Goal: Task Accomplishment & Management: Use online tool/utility

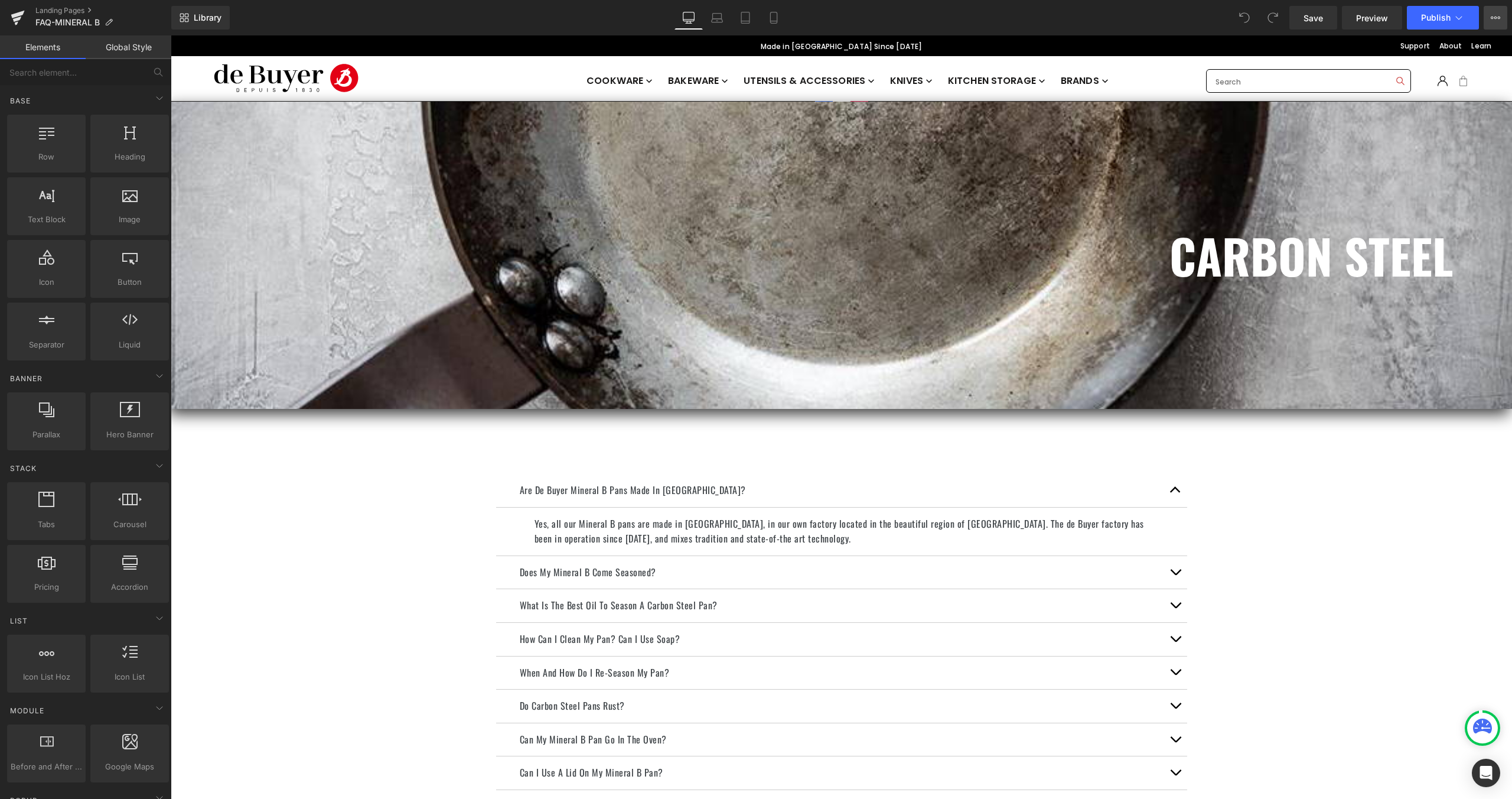
click at [1500, 21] on icon at bounding box center [1496, 18] width 10 height 10
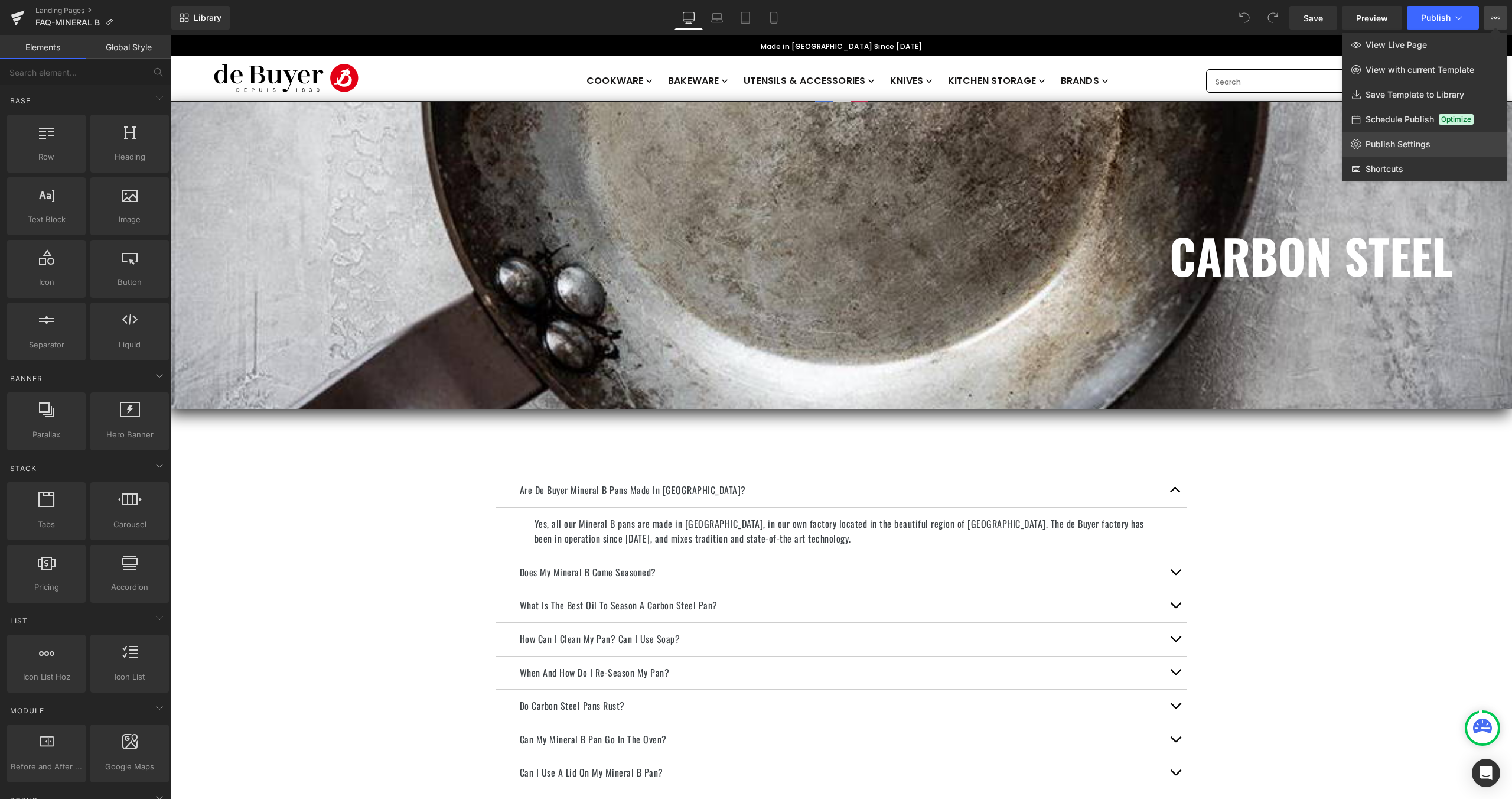
click at [1386, 140] on span "Publish Settings" at bounding box center [1398, 143] width 65 height 11
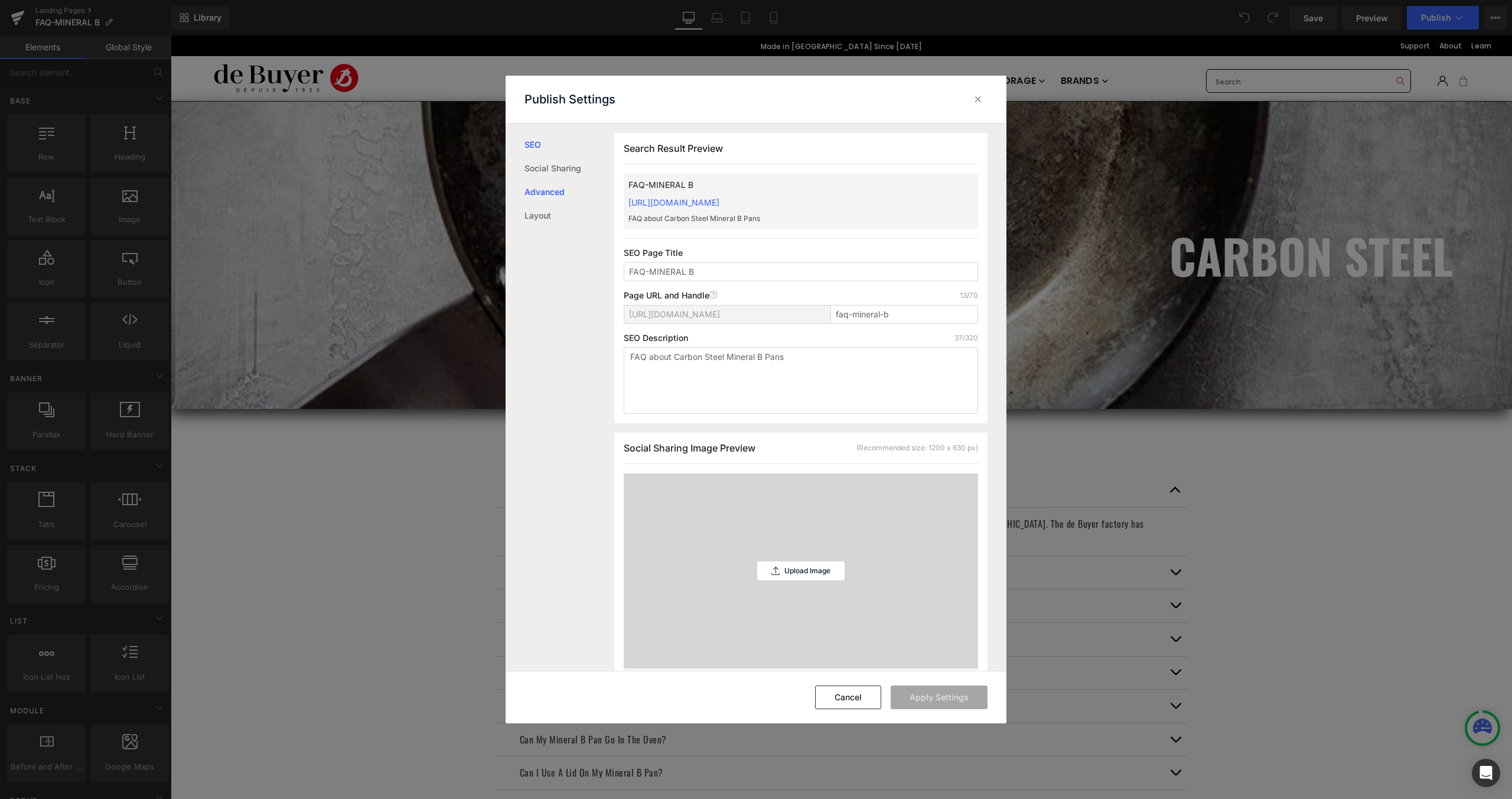
click at [549, 195] on link "Advanced" at bounding box center [570, 192] width 90 height 24
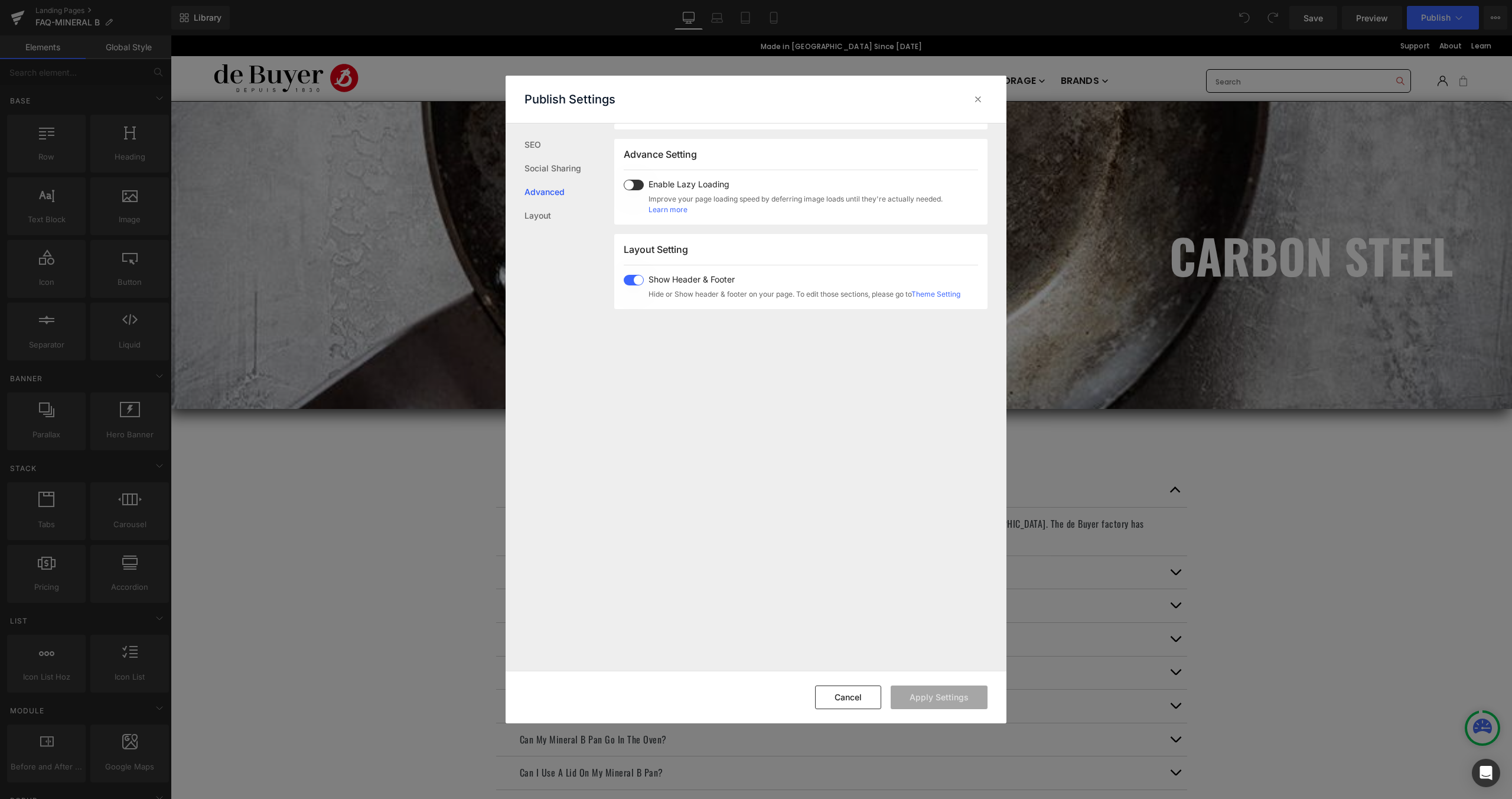
scroll to position [610, 0]
click at [992, 92] on div "Publish Settings" at bounding box center [756, 98] width 501 height 47
drag, startPoint x: 986, startPoint y: 99, endPoint x: 810, endPoint y: 64, distance: 179.4
click at [986, 99] on div at bounding box center [979, 99] width 19 height 19
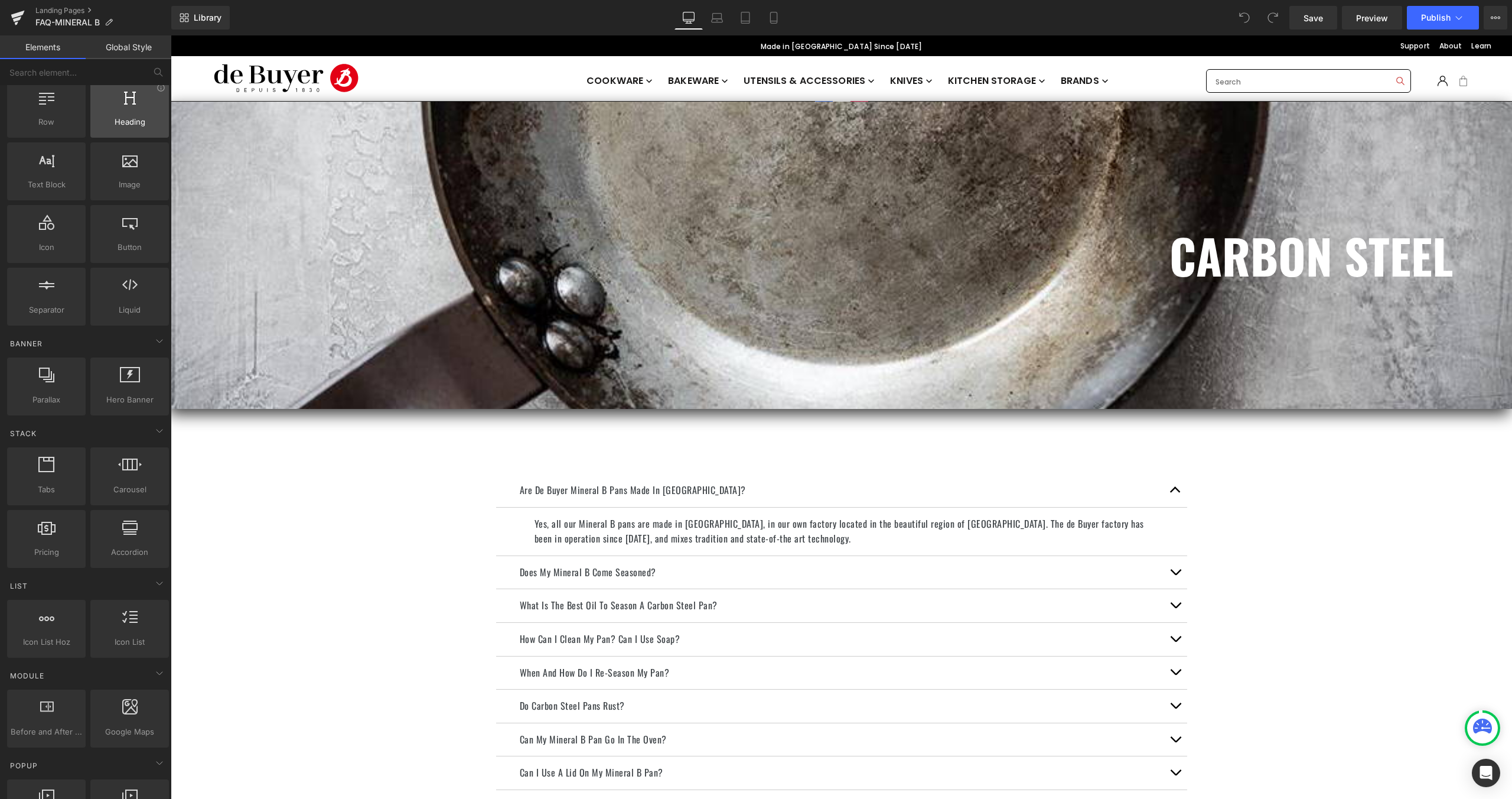
scroll to position [0, 0]
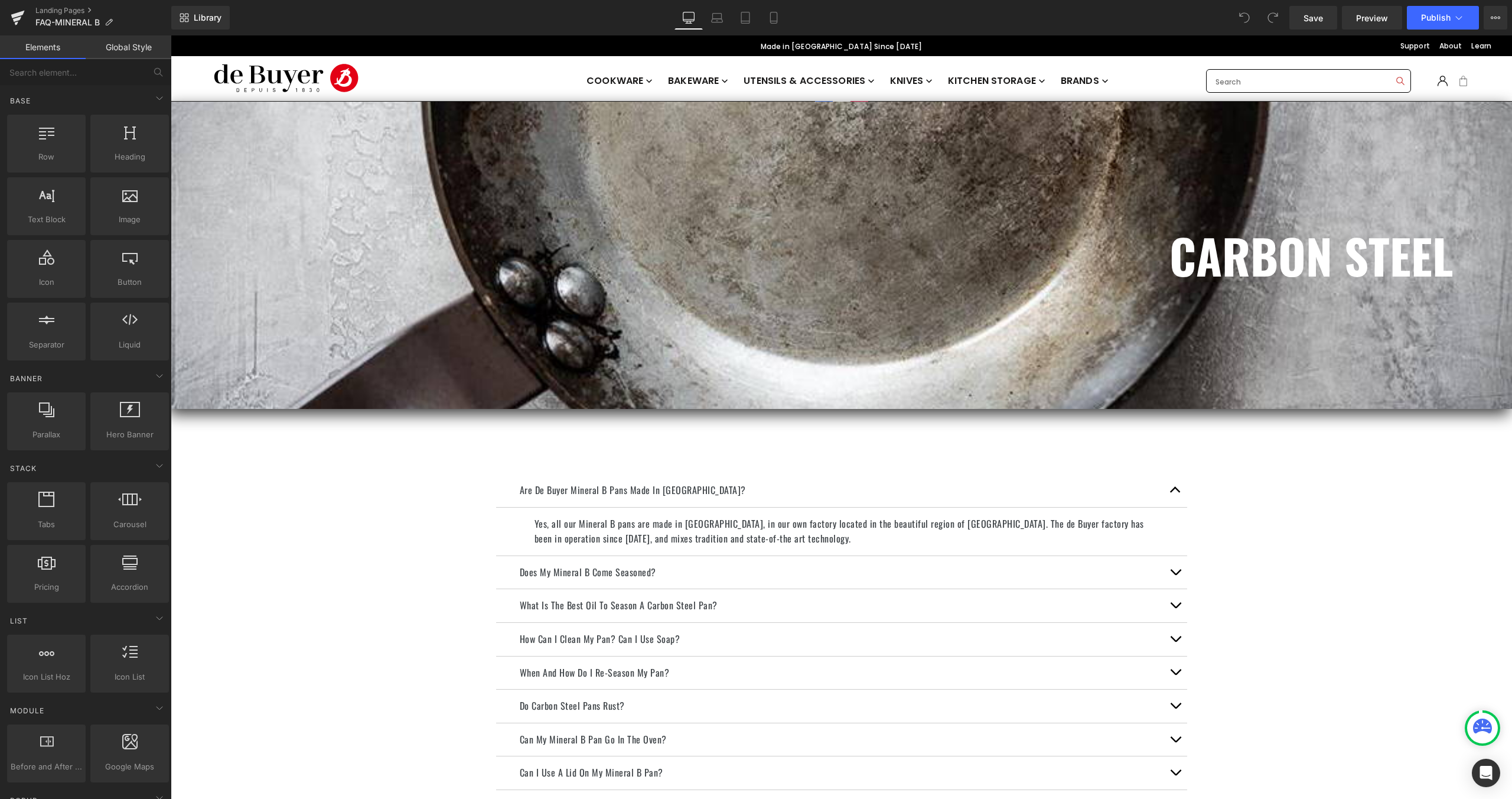
click at [140, 44] on link "Global Style" at bounding box center [129, 47] width 86 height 24
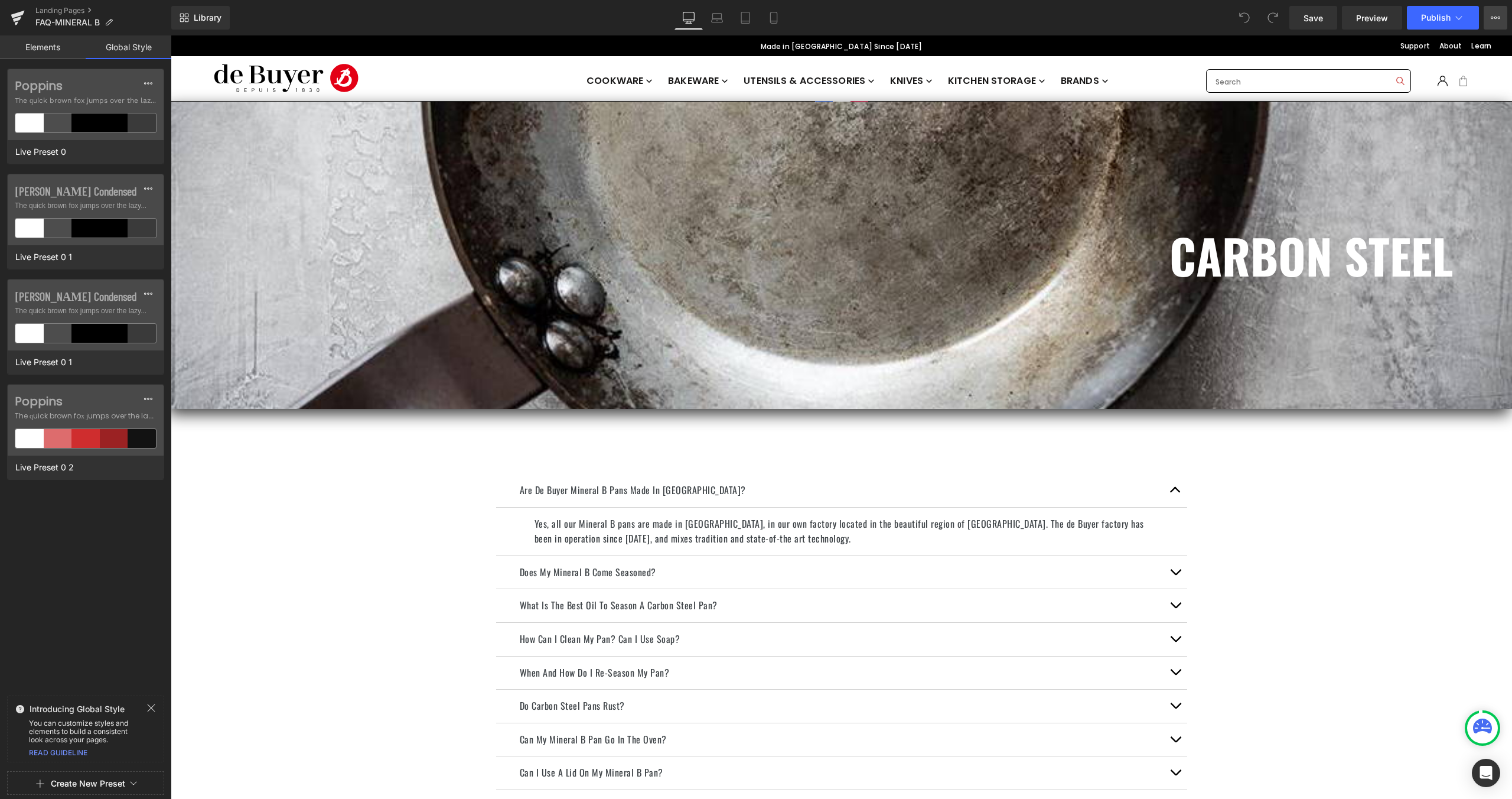
click at [1495, 18] on icon at bounding box center [1496, 17] width 3 height 2
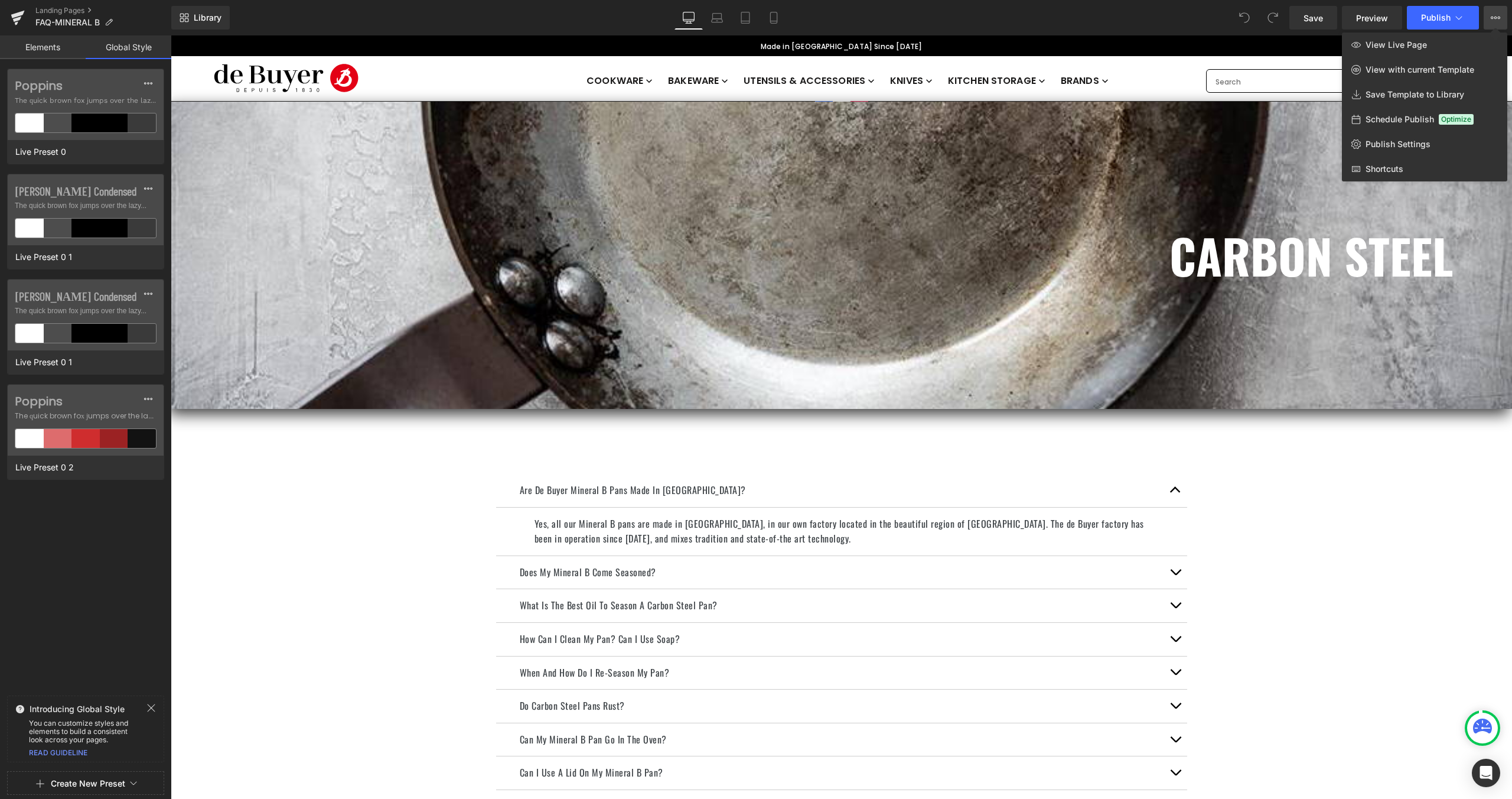
click at [1495, 18] on icon at bounding box center [1496, 17] width 3 height 2
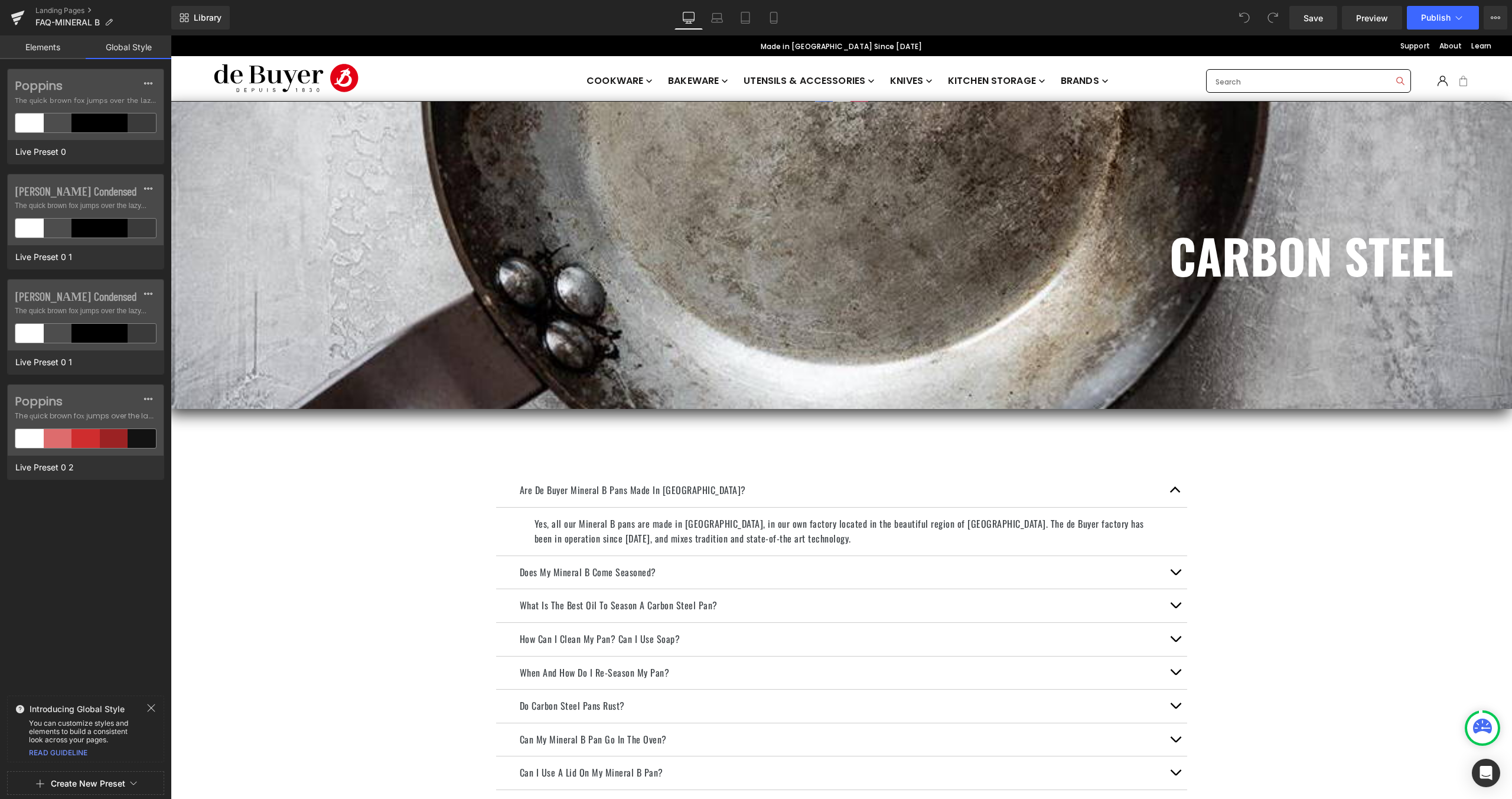
click at [60, 47] on link "Elements" at bounding box center [43, 47] width 86 height 24
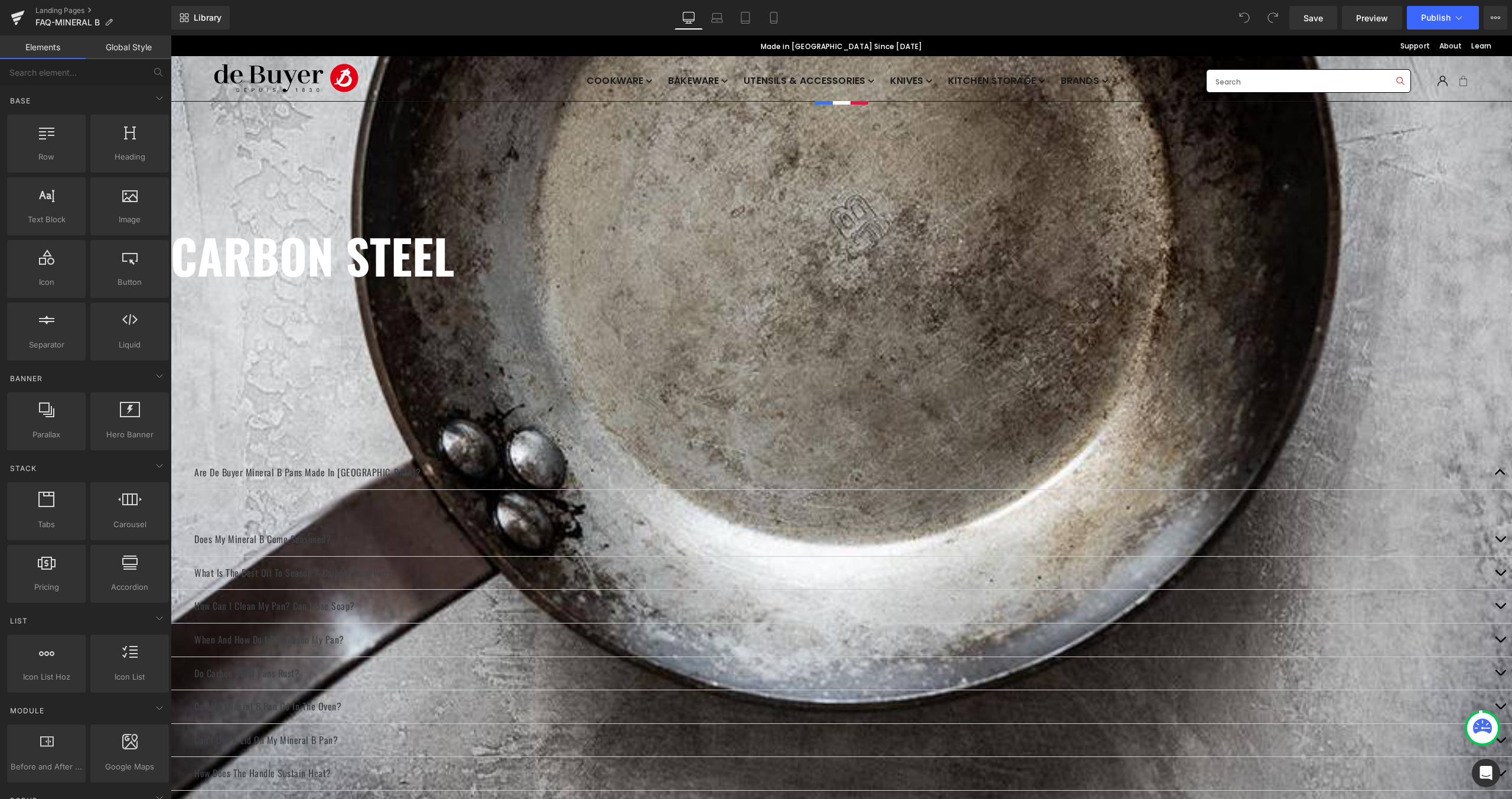
click at [119, 47] on link "Global Style" at bounding box center [129, 47] width 86 height 24
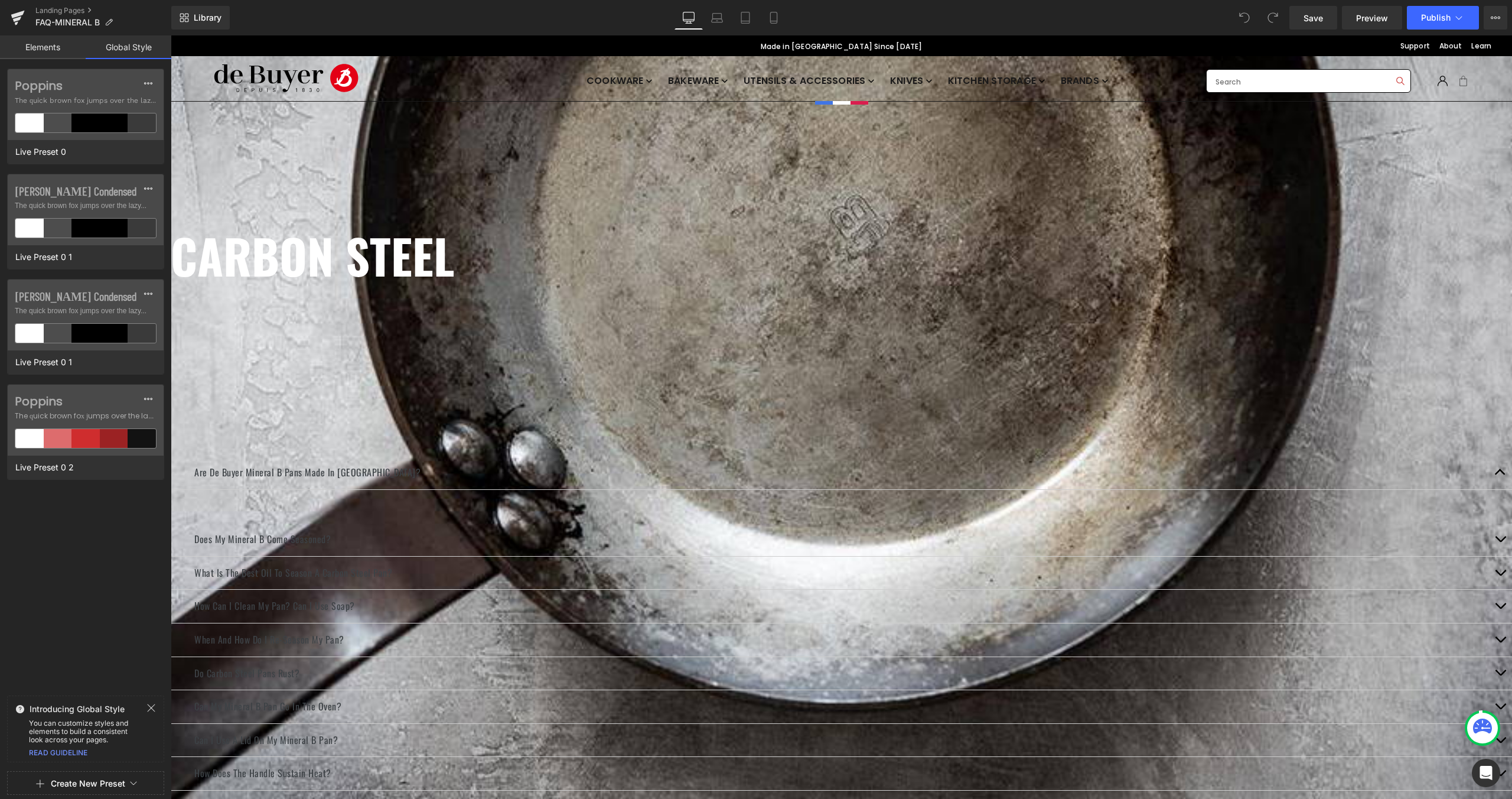
click at [54, 54] on link "Elements" at bounding box center [43, 47] width 86 height 24
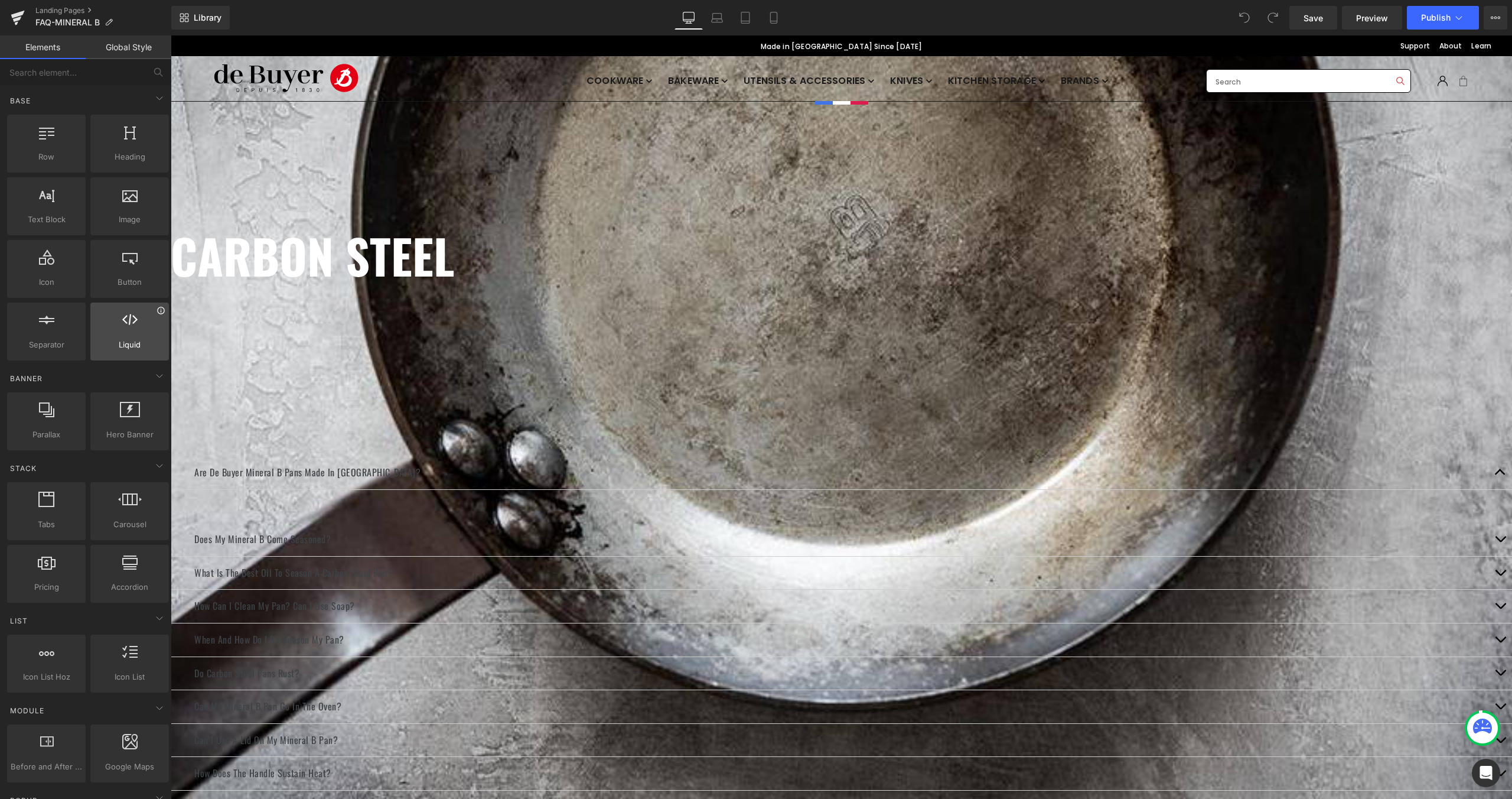
click at [157, 313] on icon at bounding box center [161, 310] width 9 height 9
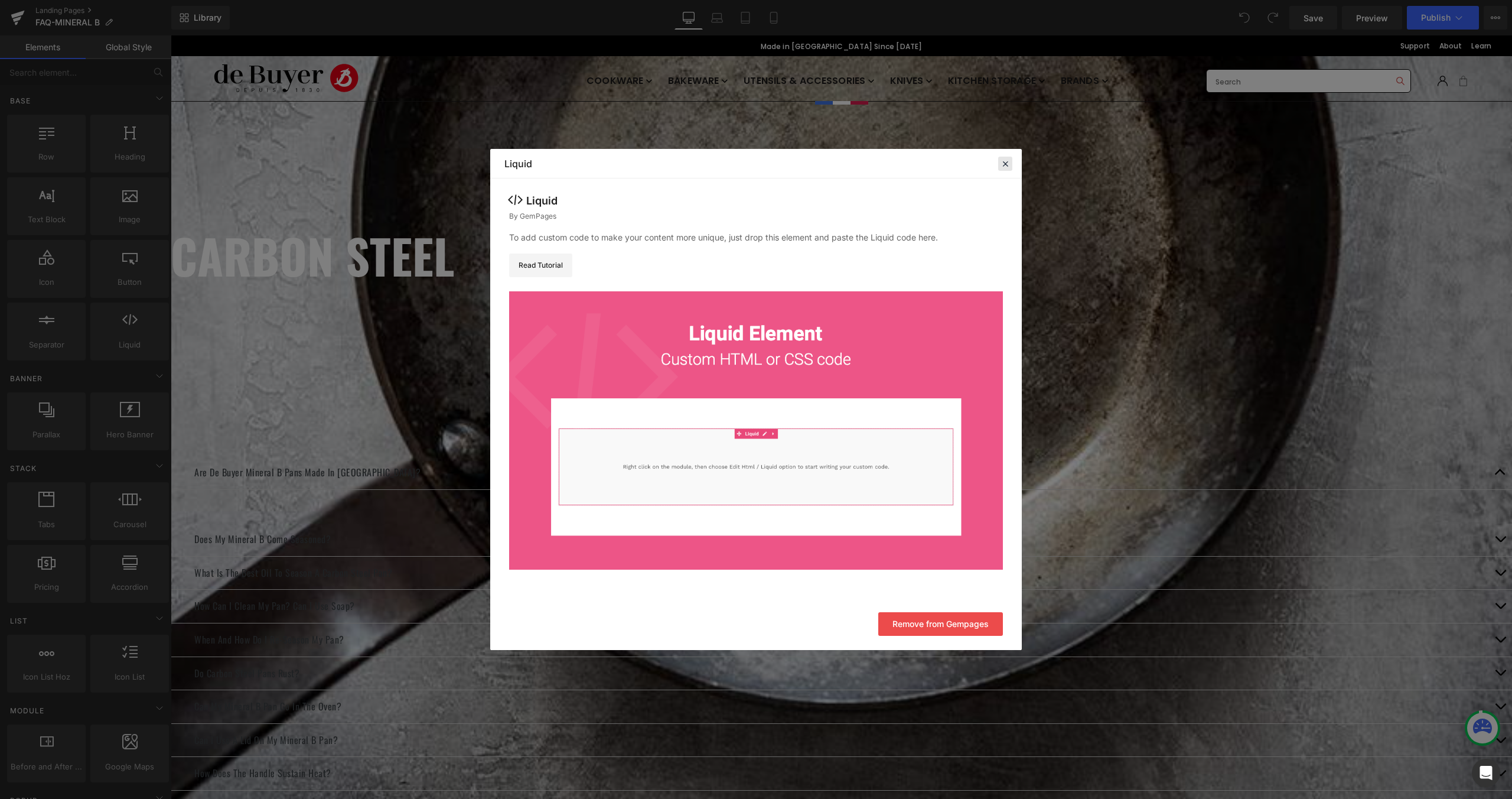
click at [1009, 161] on icon at bounding box center [1004, 163] width 11 height 11
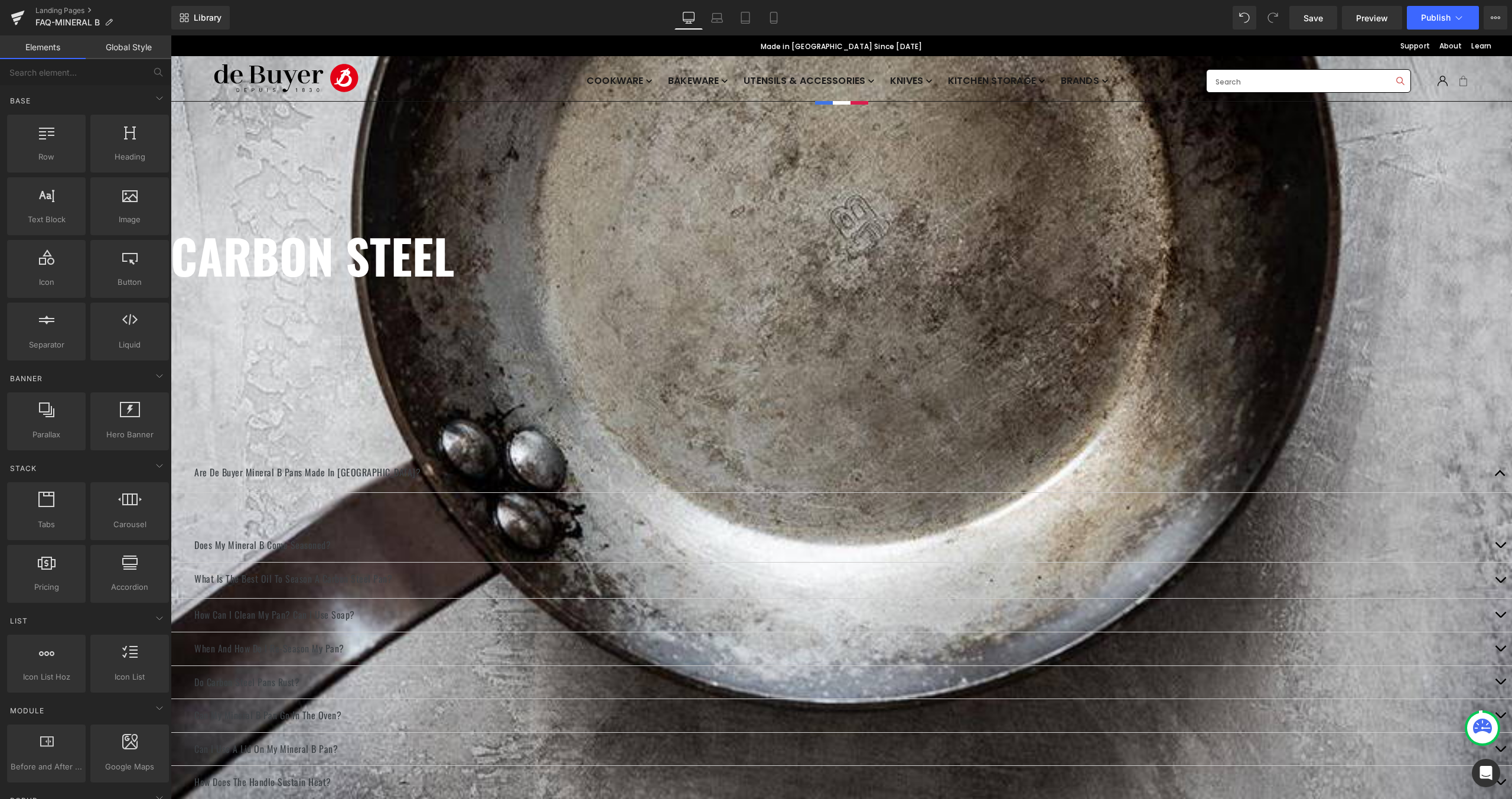
click at [171, 35] on span "Accordion" at bounding box center [171, 35] width 0 height 0
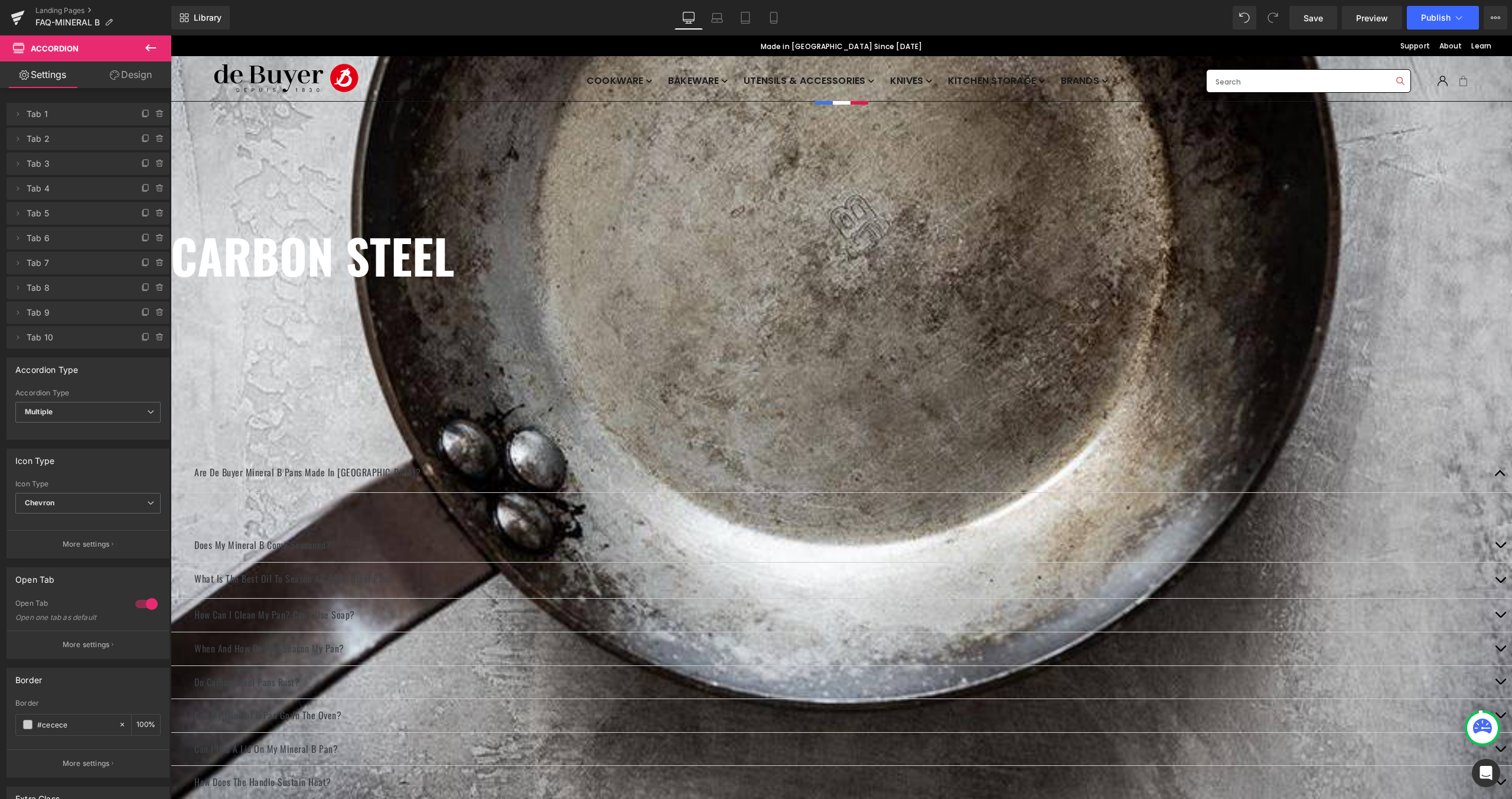
click at [122, 74] on link "Design" at bounding box center [131, 75] width 86 height 27
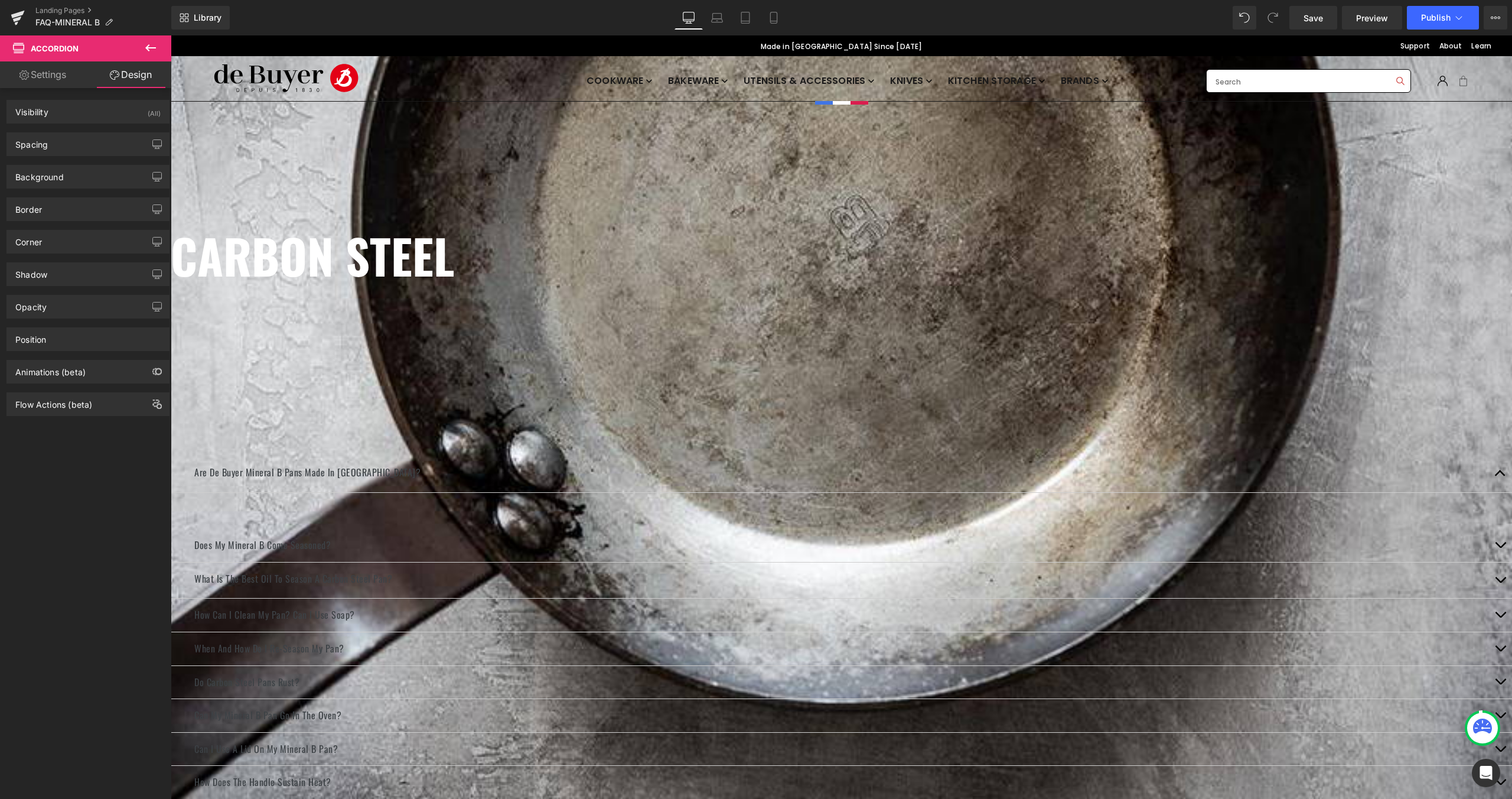
click at [19, 79] on icon at bounding box center [24, 76] width 10 height 10
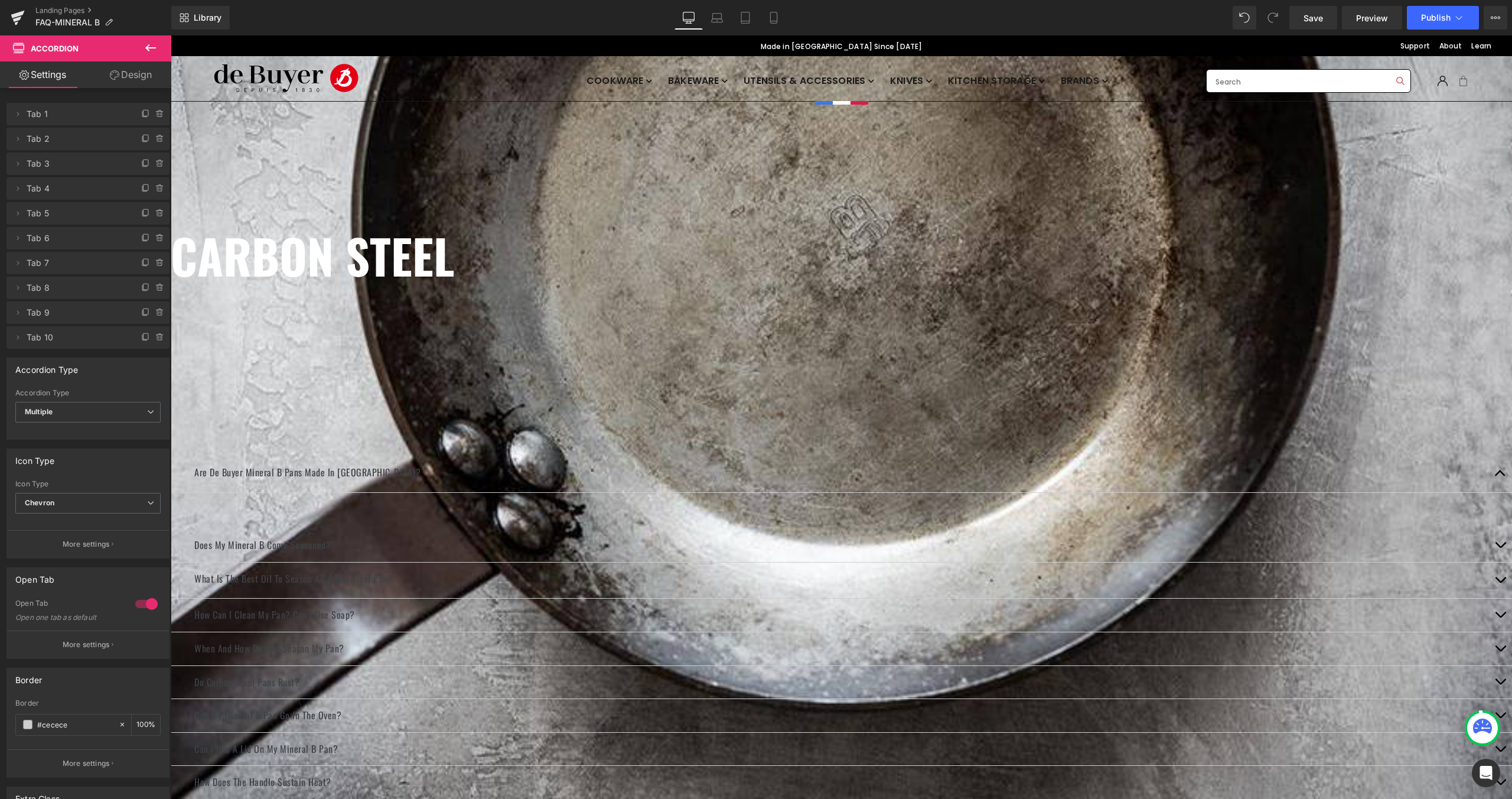
click at [159, 42] on button at bounding box center [150, 48] width 41 height 26
